Goal: Navigation & Orientation: Find specific page/section

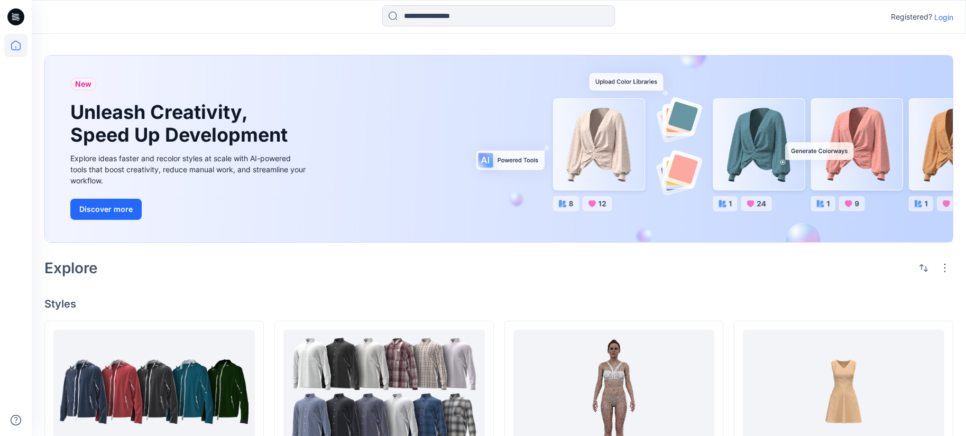
click at [945, 20] on p "Login" at bounding box center [943, 17] width 19 height 11
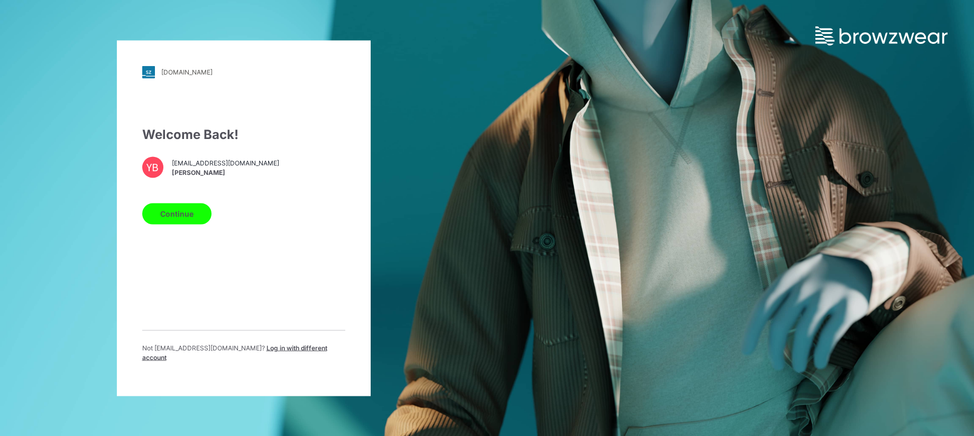
click at [178, 220] on button "Continue" at bounding box center [176, 213] width 69 height 21
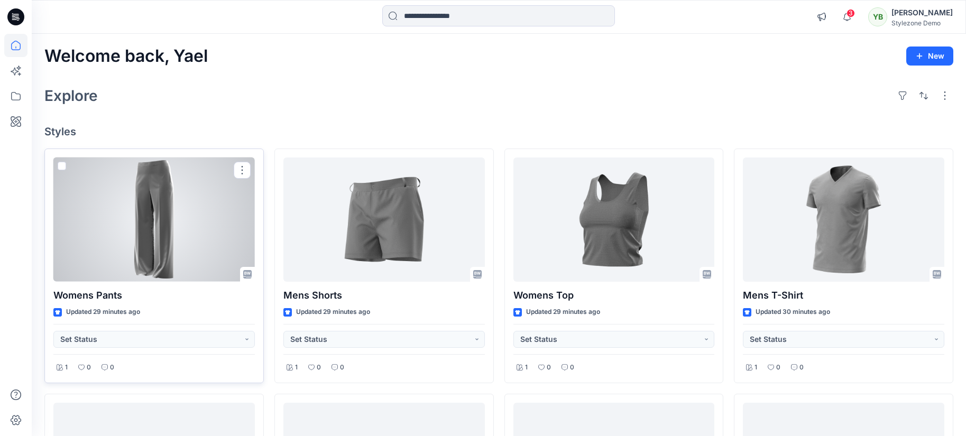
click at [153, 229] on div at bounding box center [153, 220] width 201 height 124
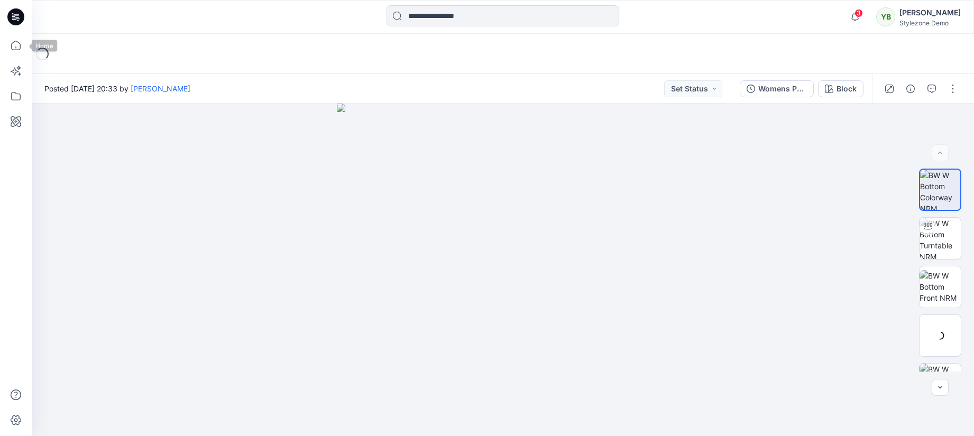
click at [8, 30] on icon at bounding box center [15, 17] width 17 height 34
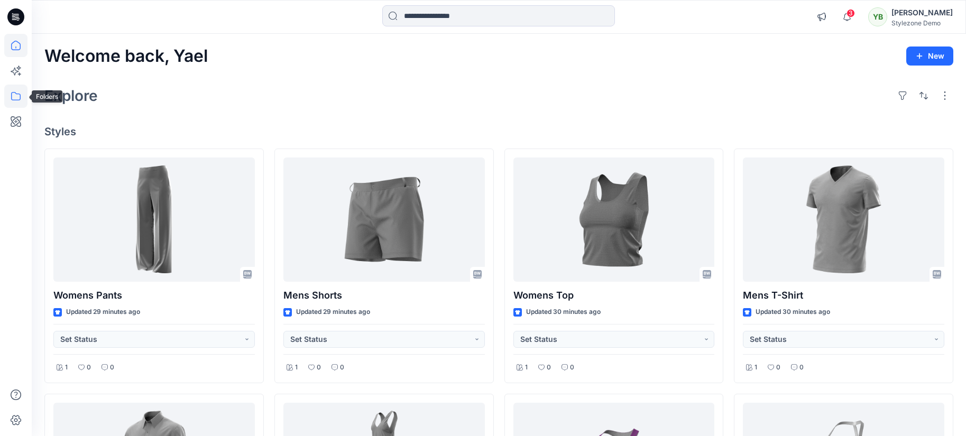
click at [11, 97] on icon at bounding box center [16, 96] width 10 height 8
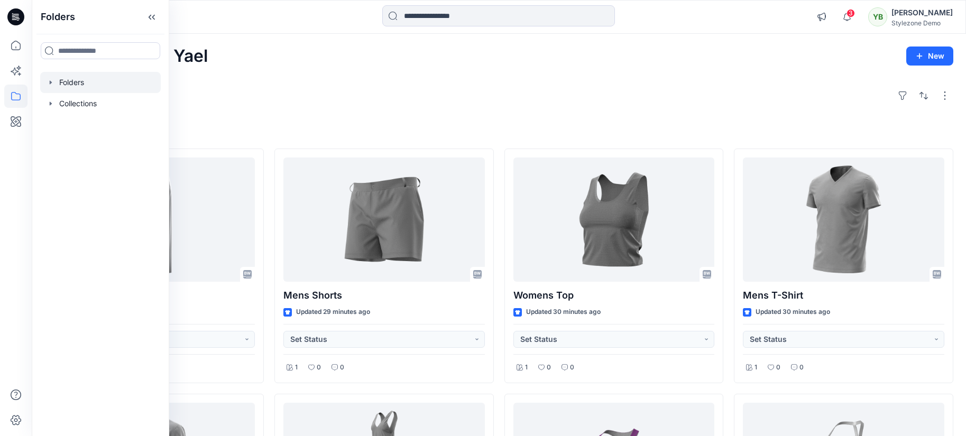
click at [82, 82] on div at bounding box center [100, 82] width 121 height 21
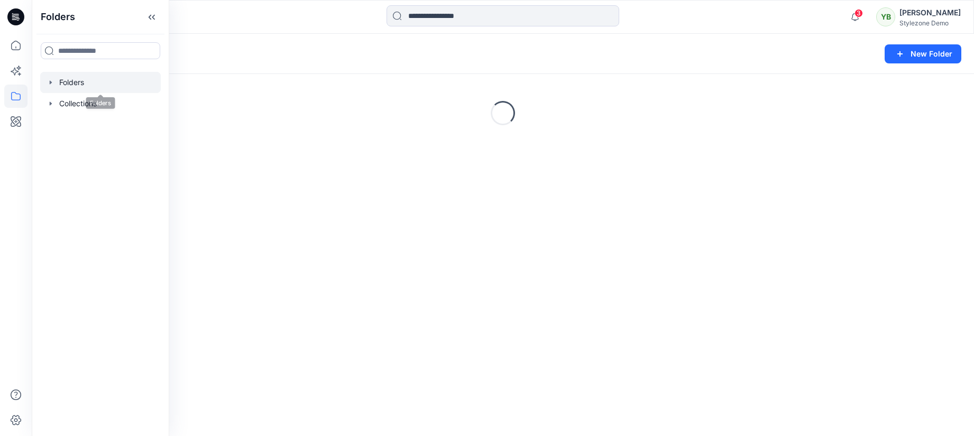
click at [50, 85] on icon "button" at bounding box center [51, 82] width 8 height 8
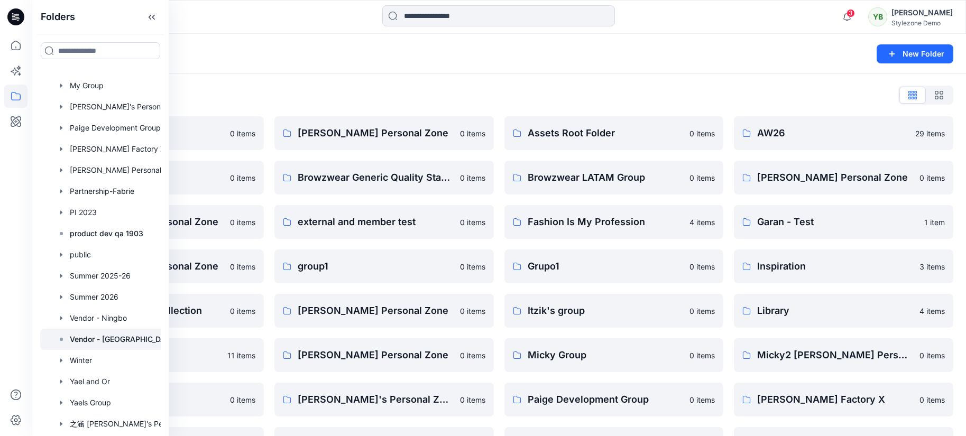
scroll to position [547, 0]
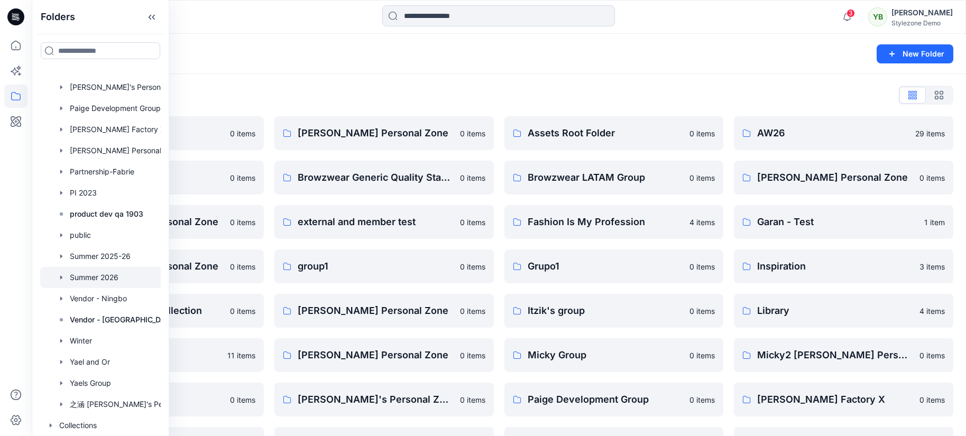
click at [117, 267] on div at bounding box center [114, 277] width 148 height 21
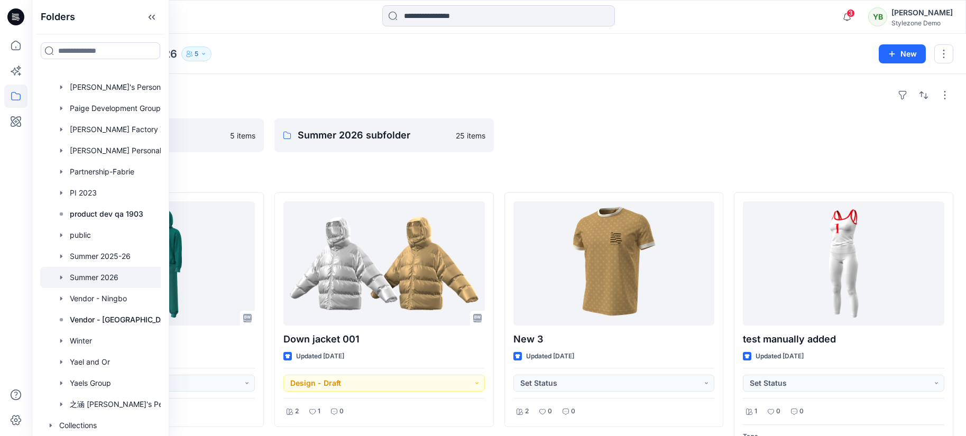
click at [356, 181] on h4 "Styles" at bounding box center [498, 175] width 909 height 13
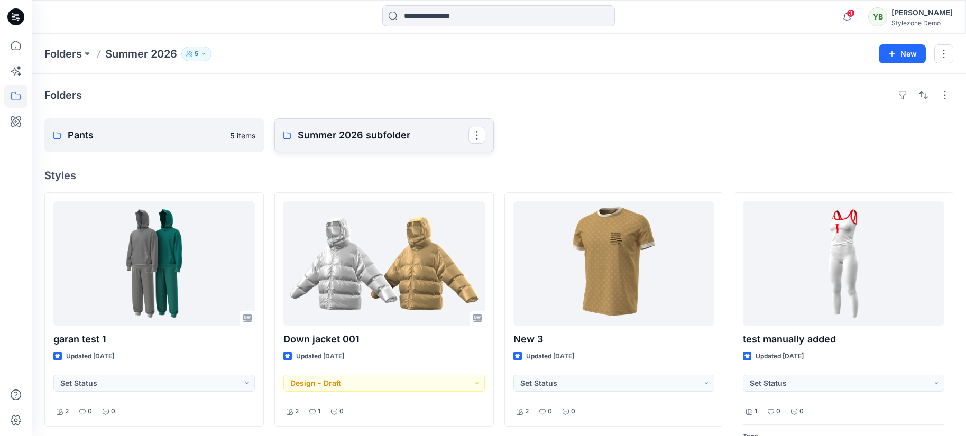
click at [377, 140] on p "Summer 2026 subfolder" at bounding box center [383, 135] width 171 height 15
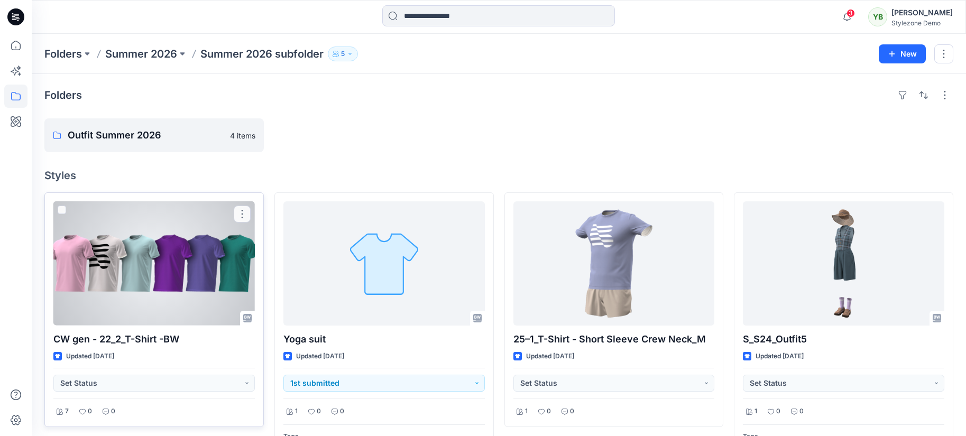
click at [175, 235] on div at bounding box center [153, 263] width 201 height 124
